Goal: Information Seeking & Learning: Learn about a topic

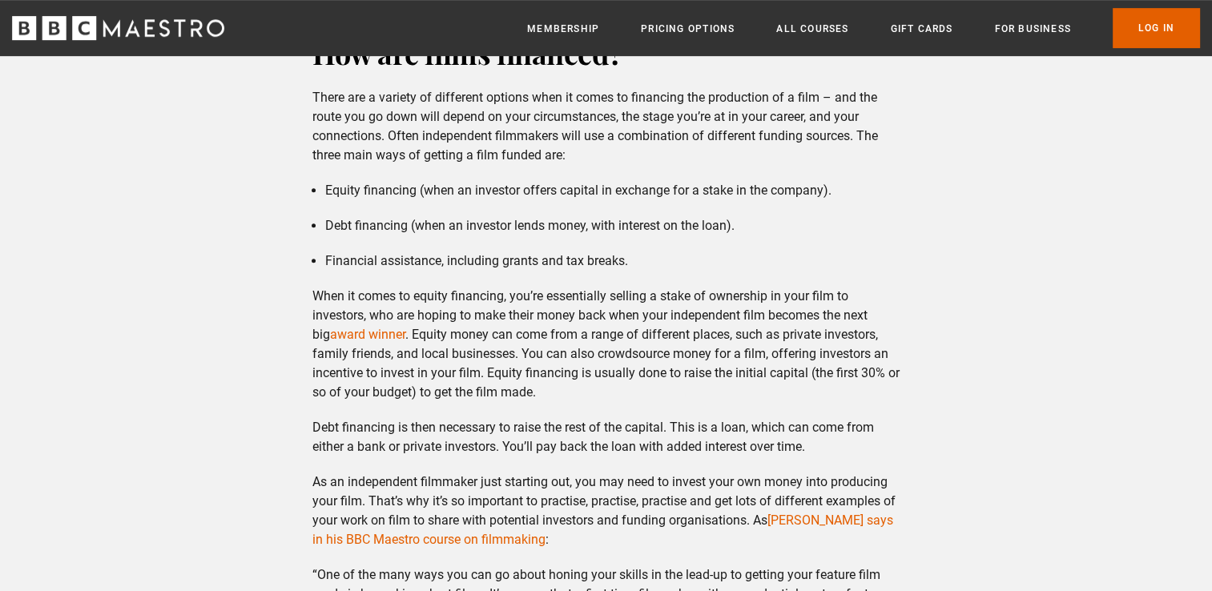
scroll to position [769, 0]
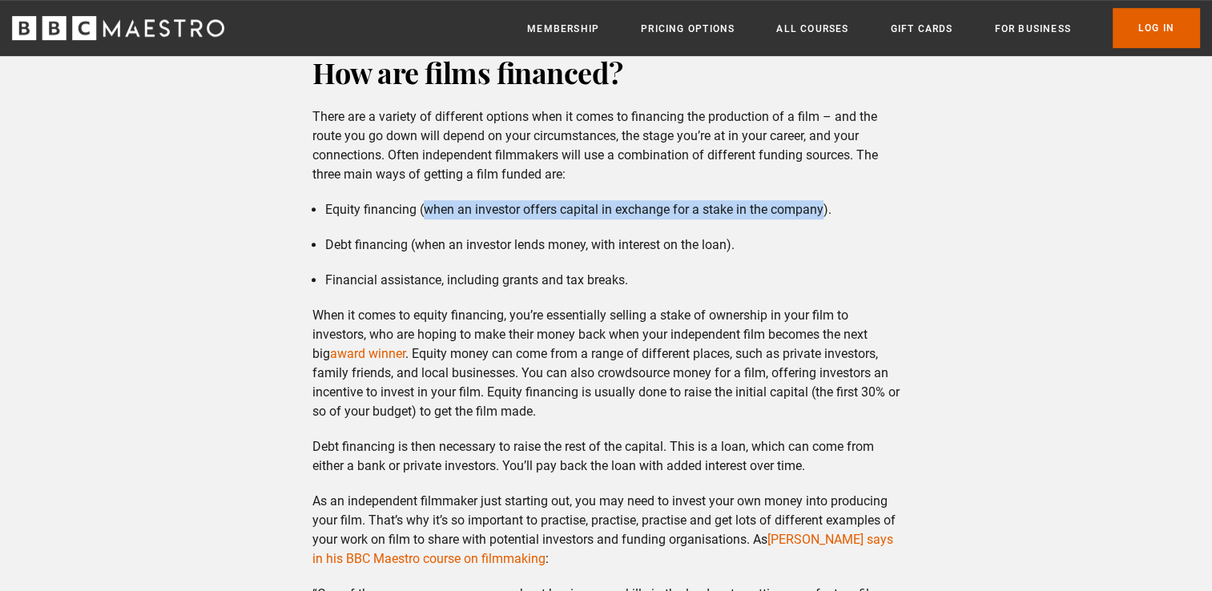
drag, startPoint x: 426, startPoint y: 206, endPoint x: 822, endPoint y: 212, distance: 395.9
click at [822, 212] on li "Equity financing (when an investor offers capital in exchange for a stake in th…" at bounding box center [612, 209] width 575 height 19
copy li "when an investor offers capital in exchange for a stake in the company"
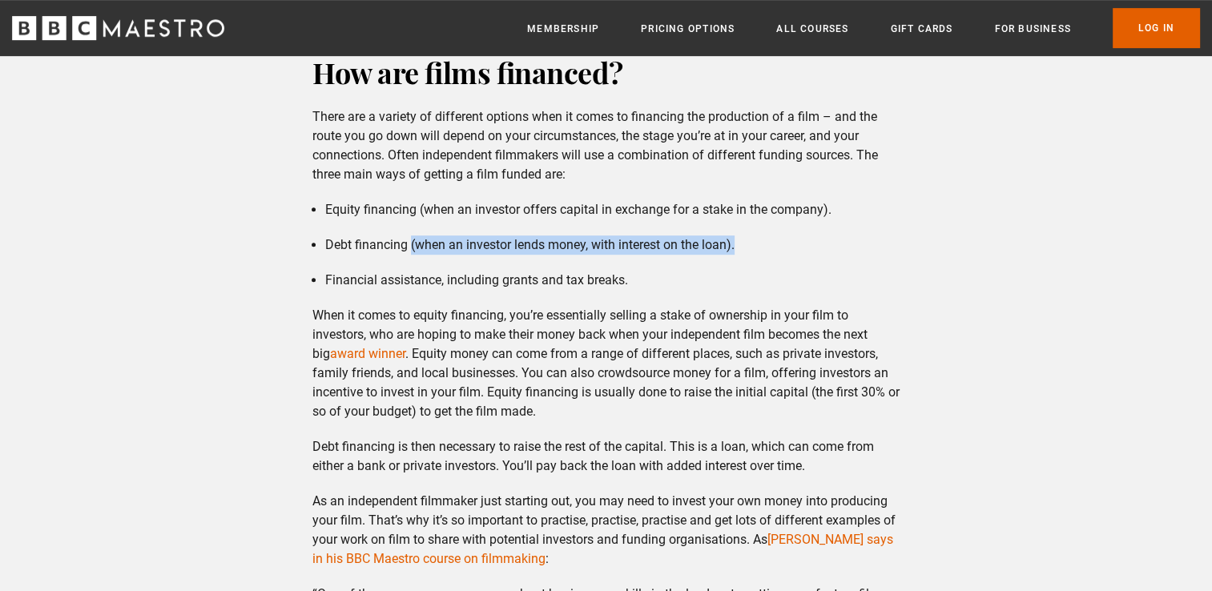
drag, startPoint x: 411, startPoint y: 243, endPoint x: 743, endPoint y: 244, distance: 331.8
click at [743, 244] on li "Debt financing (when an investor lends money, with interest on the loan)." at bounding box center [612, 245] width 575 height 19
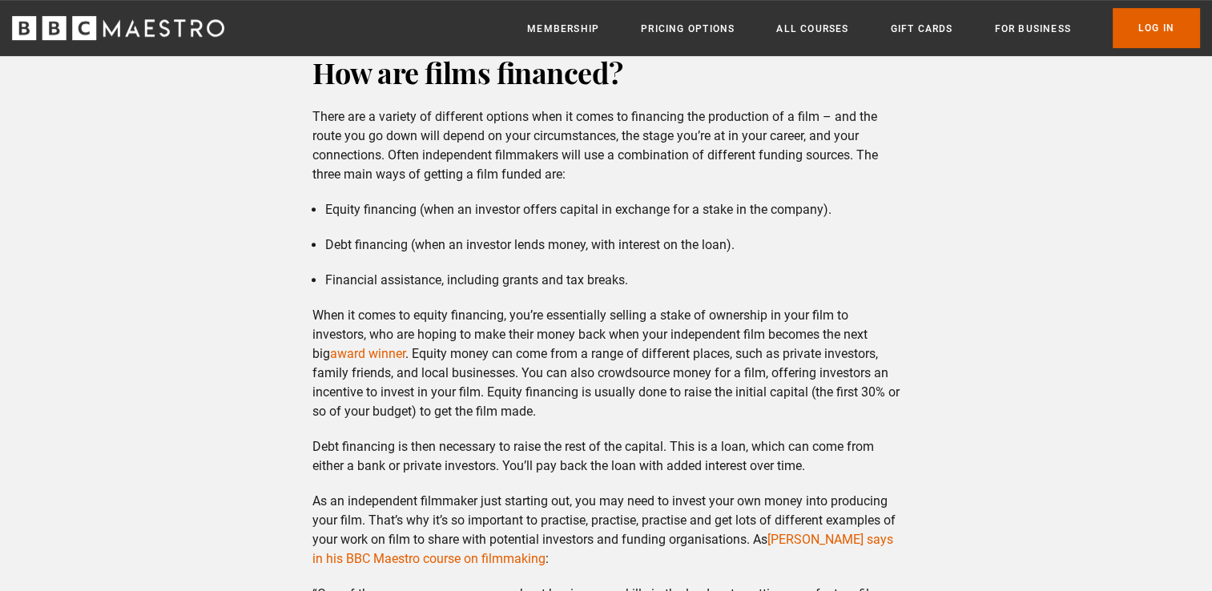
drag, startPoint x: 743, startPoint y: 244, endPoint x: 571, endPoint y: 274, distance: 174.2
click at [571, 274] on li "Financial assistance, including grants and tax breaks." at bounding box center [612, 280] width 575 height 19
drag, startPoint x: 413, startPoint y: 244, endPoint x: 471, endPoint y: 250, distance: 58.8
click at [471, 250] on li "Debt financing (when an investor lends money, with interest on the loan)." at bounding box center [612, 245] width 575 height 19
drag, startPoint x: 471, startPoint y: 250, endPoint x: 423, endPoint y: 243, distance: 48.6
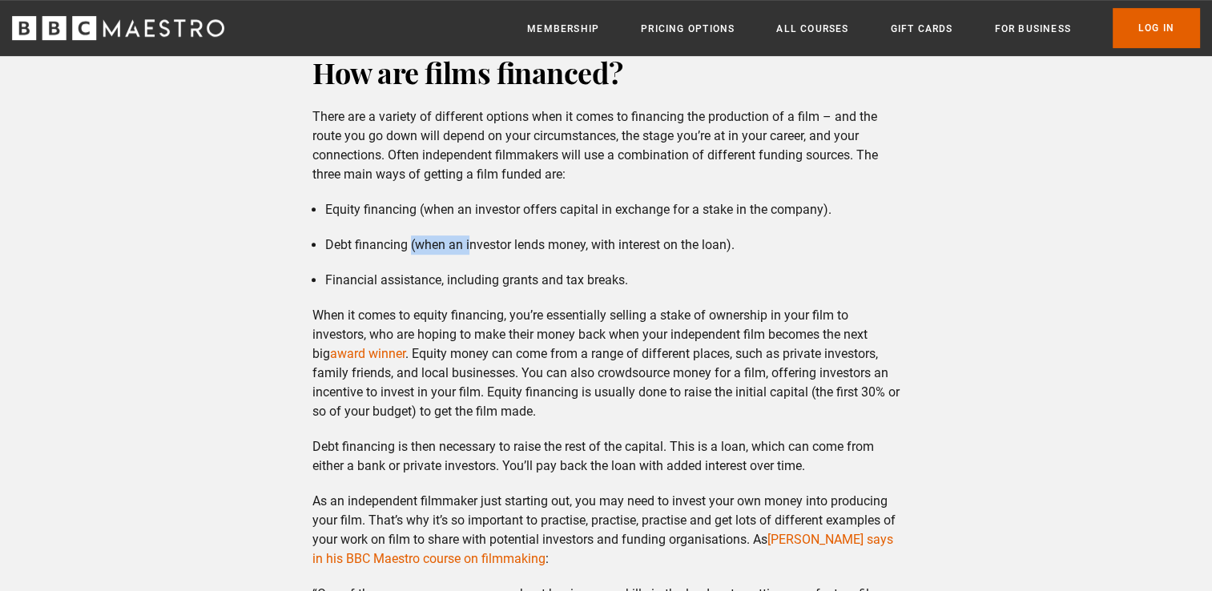
click at [423, 243] on li "Debt financing (when an investor lends money, with interest on the loan)." at bounding box center [612, 245] width 575 height 19
click at [417, 242] on li "Debt financing (when an investor lends money, with interest on the loan)." at bounding box center [612, 245] width 575 height 19
drag, startPoint x: 417, startPoint y: 242, endPoint x: 720, endPoint y: 242, distance: 302.9
click at [720, 242] on li "Debt financing (when an investor lends money, with interest on the loan)." at bounding box center [612, 245] width 575 height 19
drag, startPoint x: 443, startPoint y: 277, endPoint x: 488, endPoint y: 283, distance: 45.2
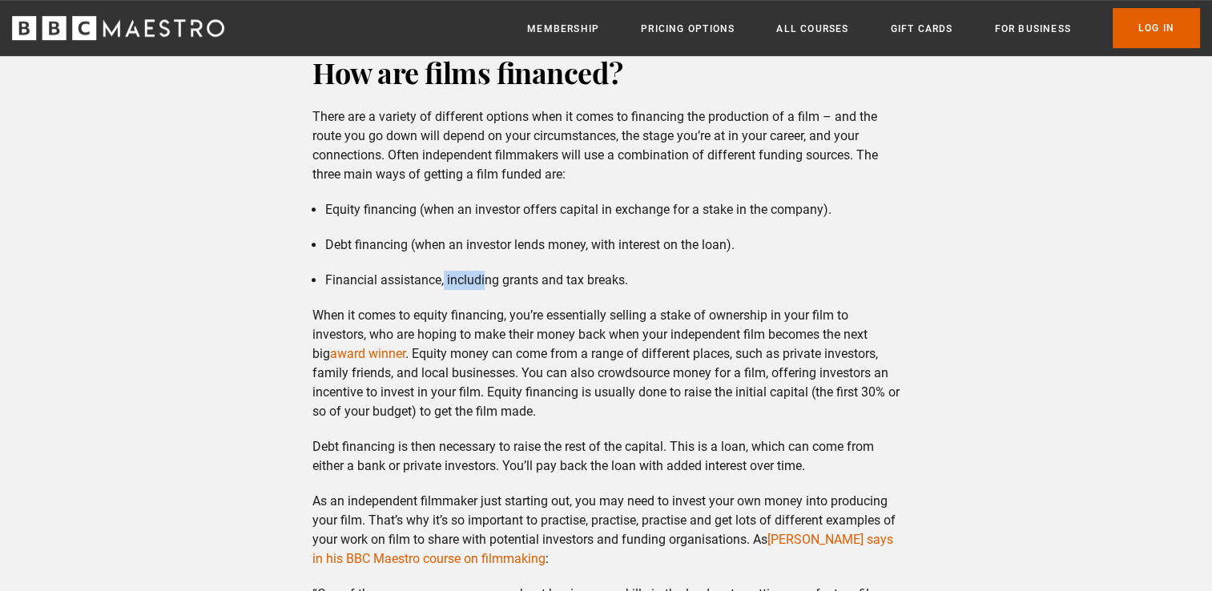
click at [488, 283] on li "Financial assistance, including grants and tax breaks." at bounding box center [612, 280] width 575 height 19
drag, startPoint x: 488, startPoint y: 283, endPoint x: 449, endPoint y: 277, distance: 39.7
click at [449, 277] on li "Financial assistance, including grants and tax breaks." at bounding box center [612, 280] width 575 height 19
click at [450, 277] on li "Financial assistance, including grants and tax breaks." at bounding box center [612, 280] width 575 height 19
drag, startPoint x: 447, startPoint y: 279, endPoint x: 634, endPoint y: 279, distance: 186.7
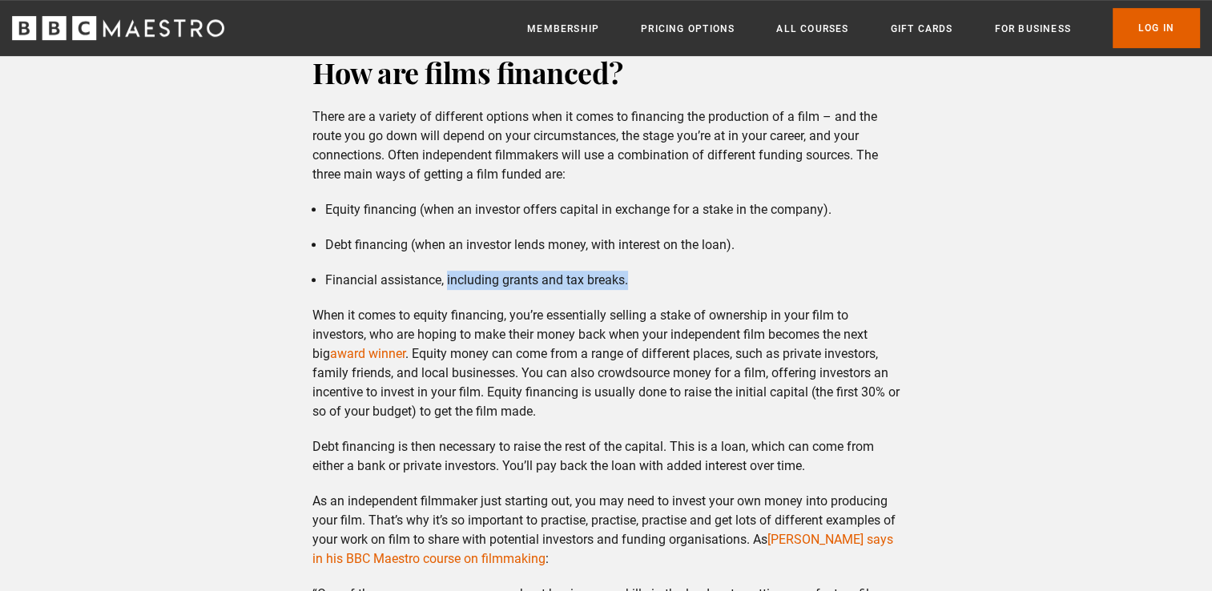
click at [634, 279] on li "Financial assistance, including grants and tax breaks." at bounding box center [612, 280] width 575 height 19
copy li "including grants and tax breaks."
